Goal: Information Seeking & Learning: Find specific fact

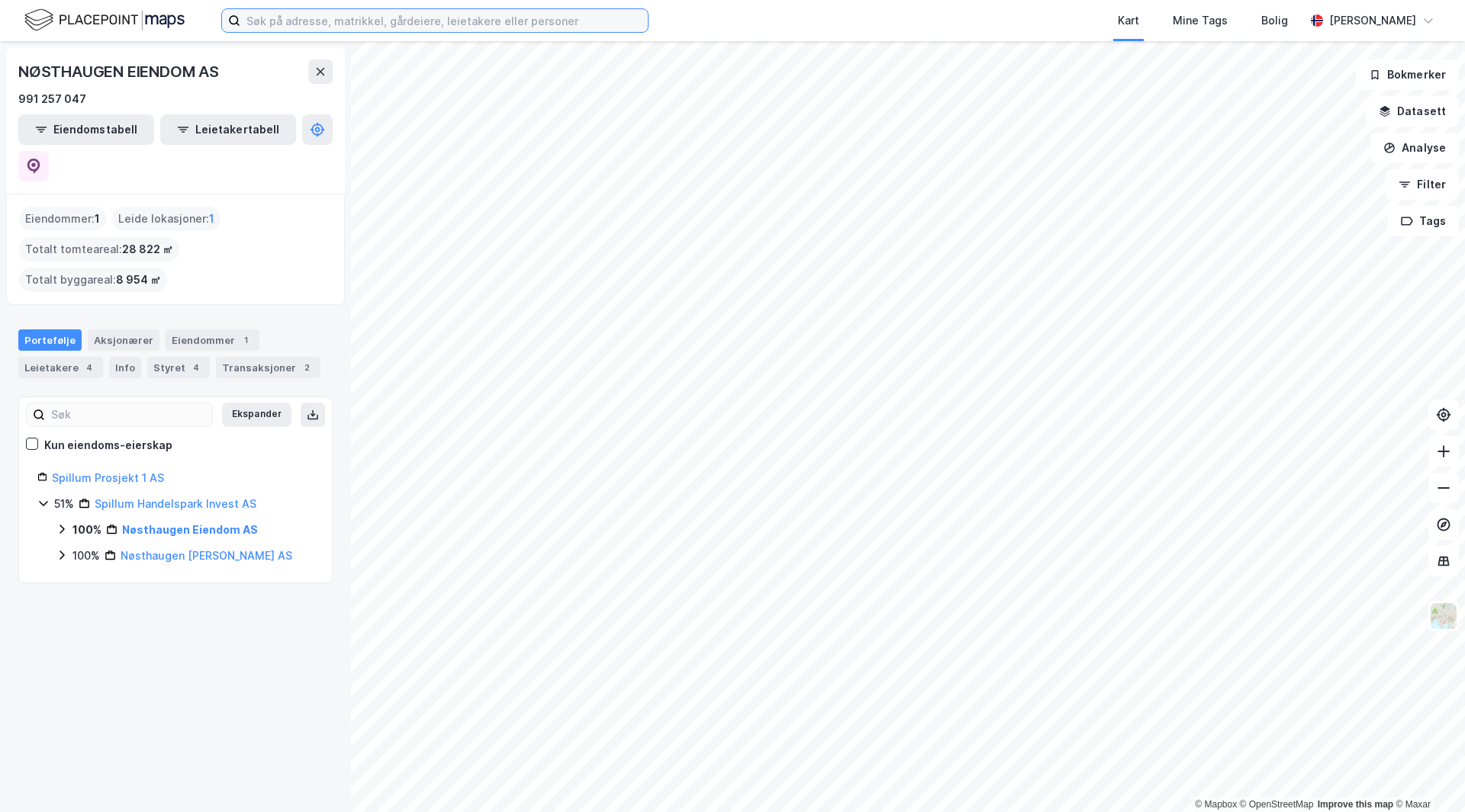
click at [294, 22] on input at bounding box center [444, 21] width 407 height 22
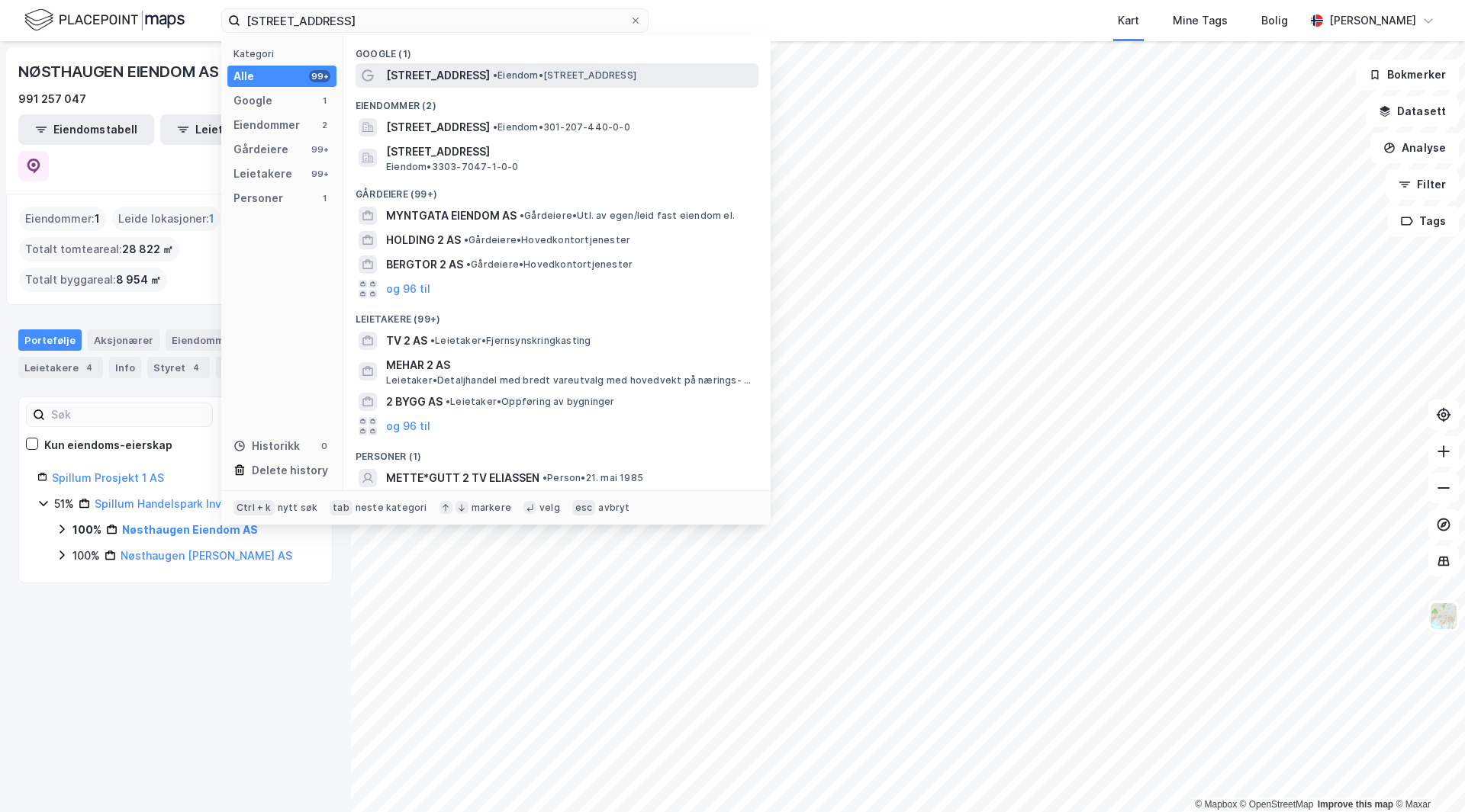
click at [500, 75] on span "• Eiendom • [STREET_ADDRESS]" at bounding box center [565, 75] width 144 height 12
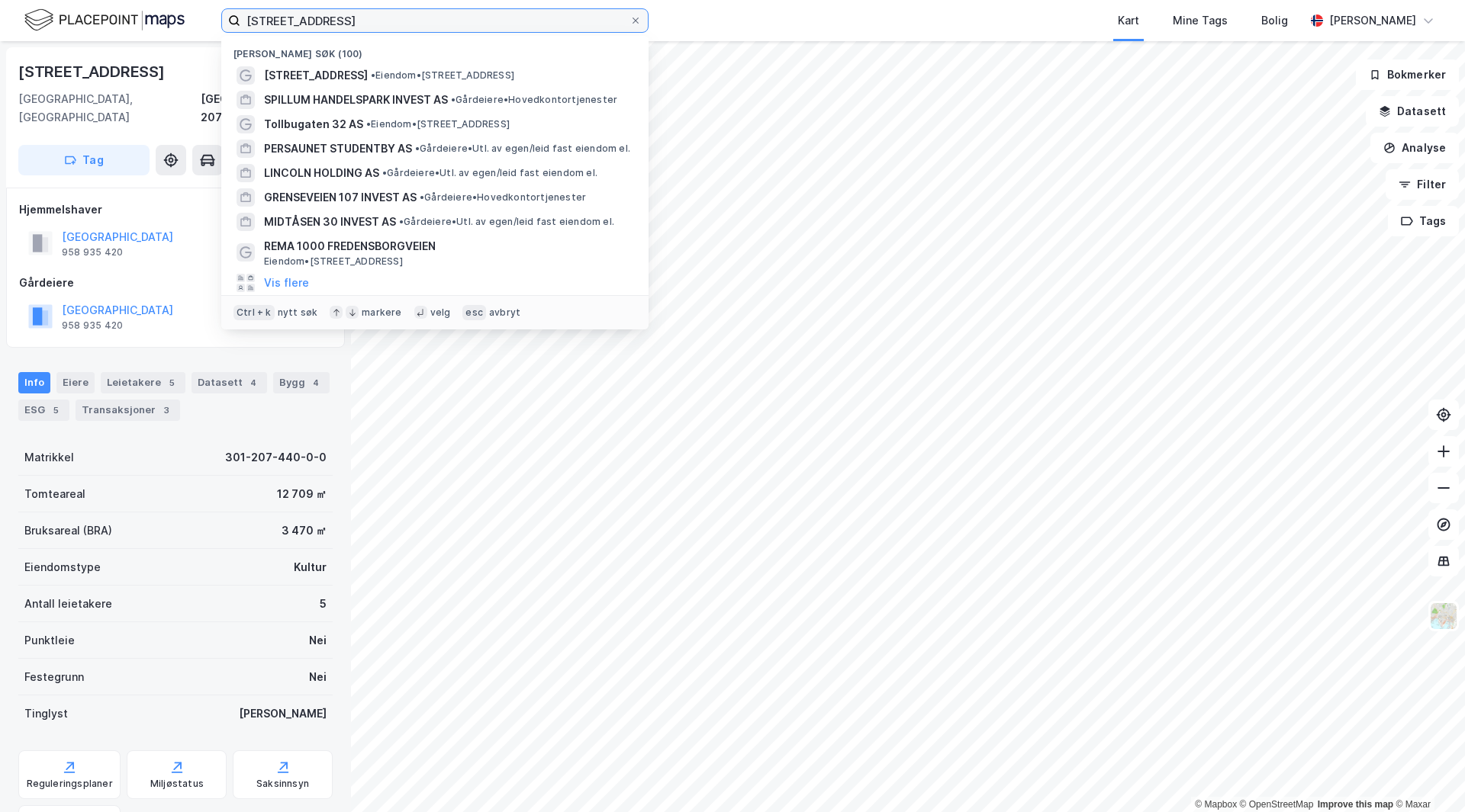
drag, startPoint x: 317, startPoint y: 14, endPoint x: 68, endPoint y: 25, distance: 249.2
click at [71, 14] on div "[STREET_ADDRESS] Nylige søk (100) [STREET_ADDRESS] • Eiendom • [STREET_ADDRESS]…" at bounding box center [732, 21] width 1465 height 42
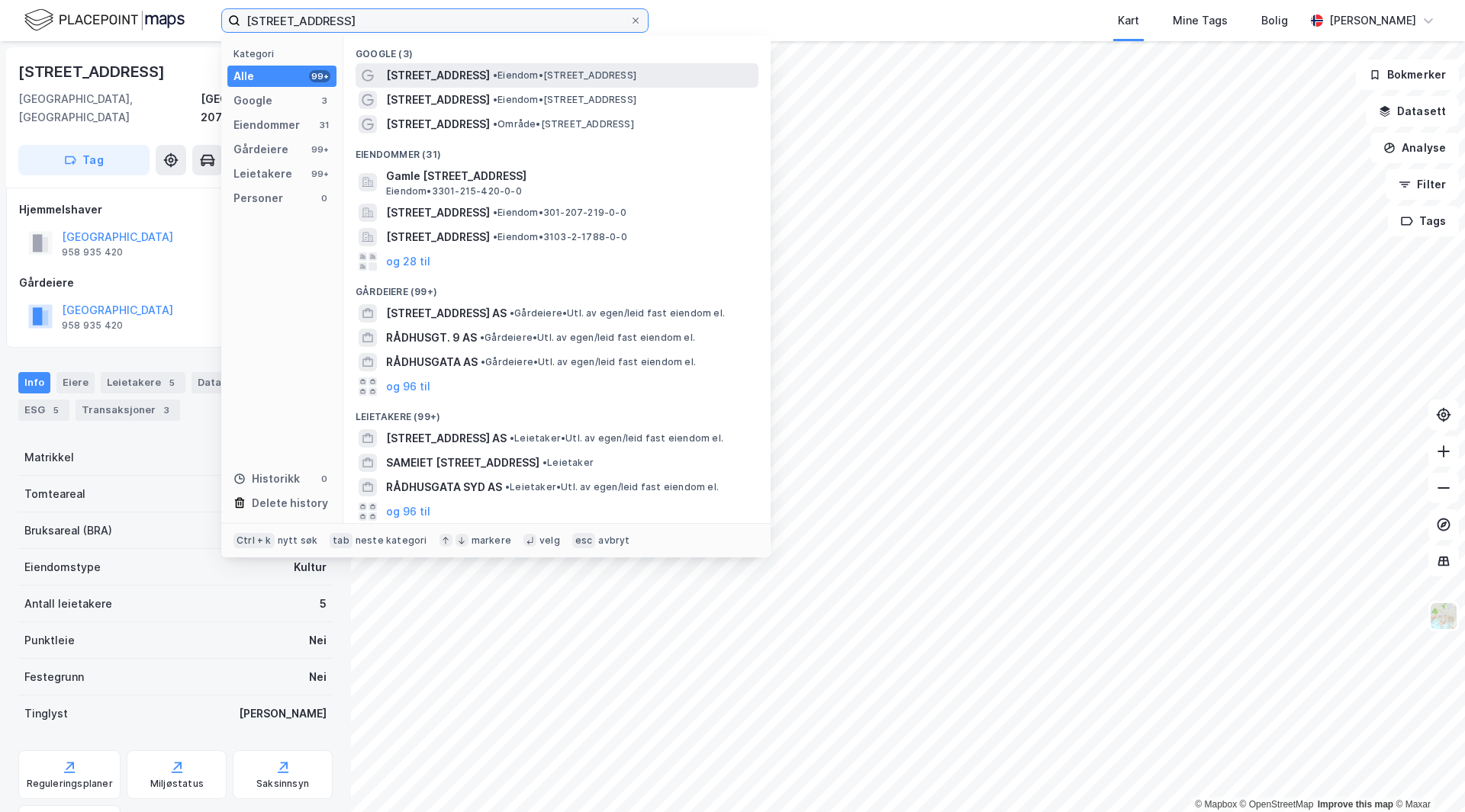
type input "[STREET_ADDRESS]"
click at [537, 67] on div "[STREET_ADDRESS] • Eiendom • [STREET_ADDRESS]" at bounding box center [570, 75] width 369 height 18
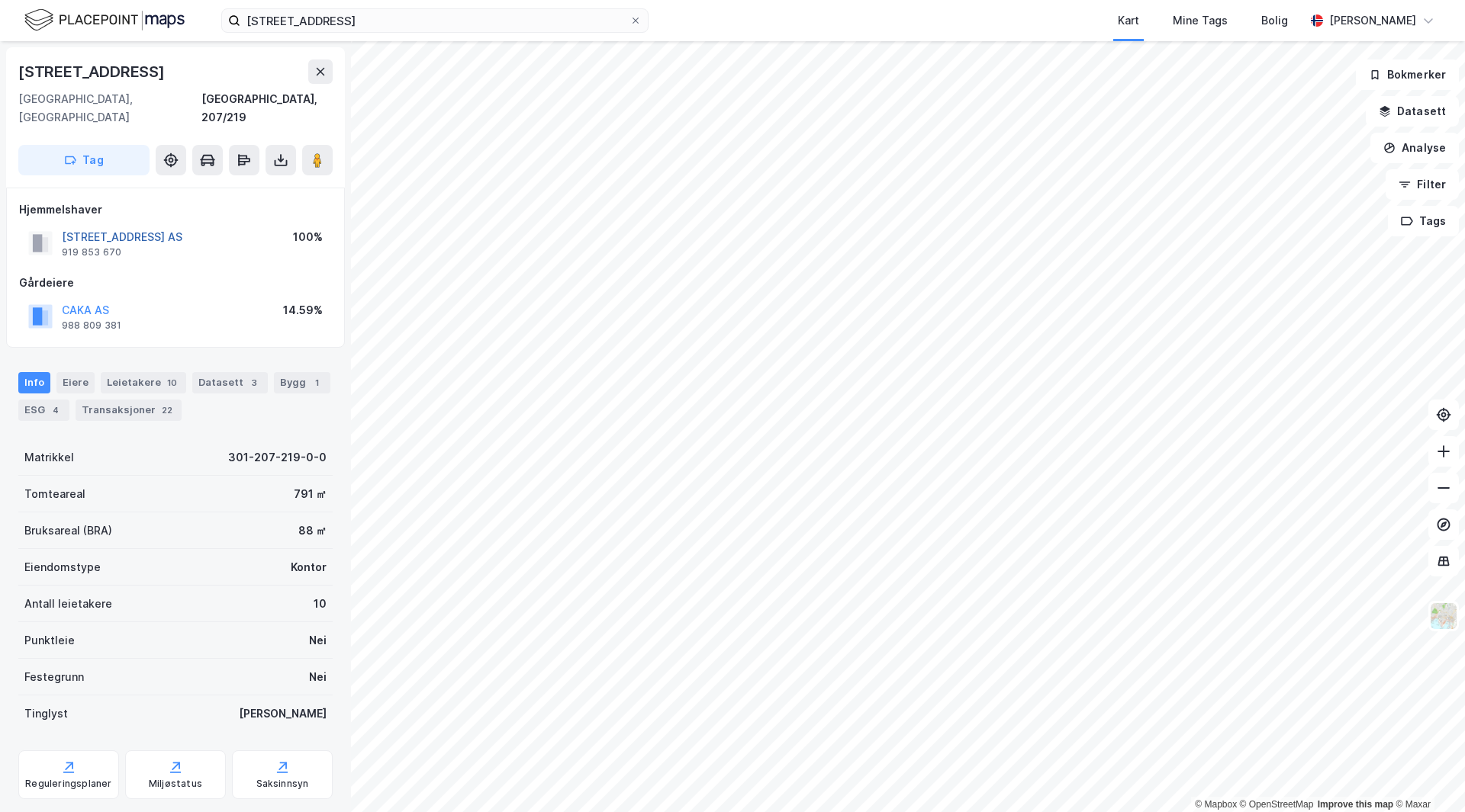
click at [0, 0] on button "[STREET_ADDRESS] AS" at bounding box center [0, 0] width 0 height 0
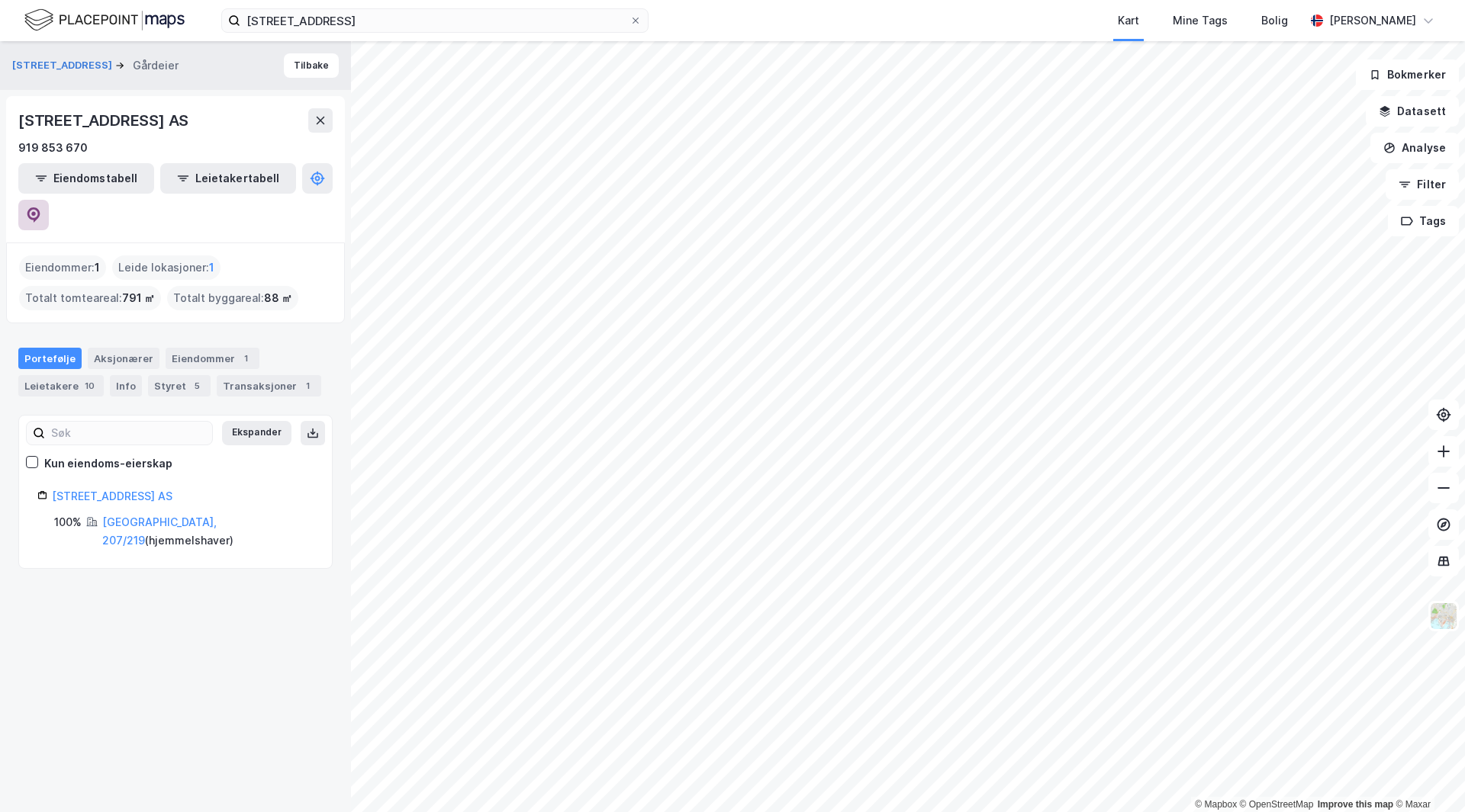
click at [42, 208] on icon at bounding box center [34, 215] width 16 height 16
